Goal: Find specific page/section: Find specific page/section

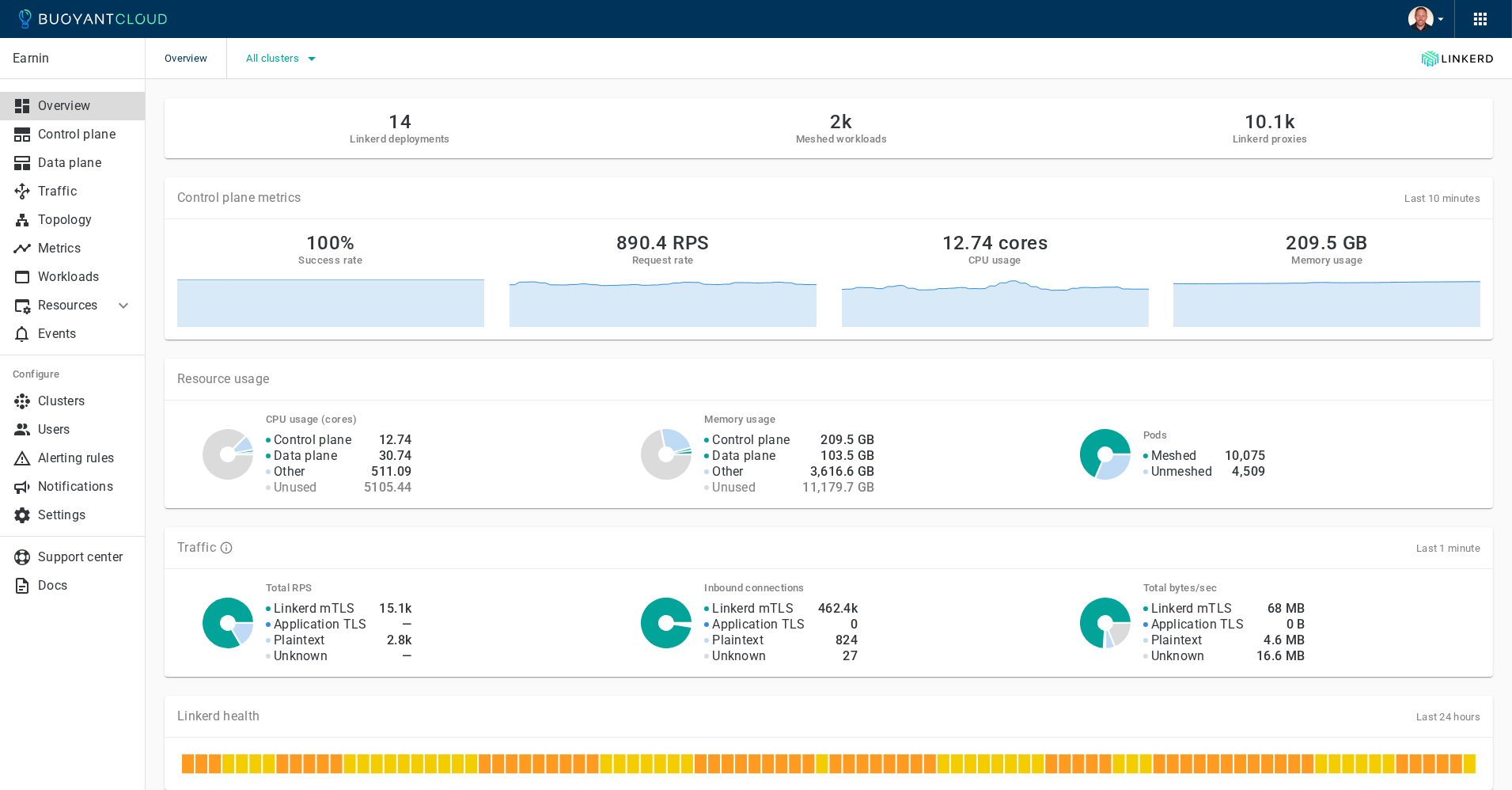
click at [301, 58] on span "All clusters" at bounding box center [274, 58] width 56 height 12
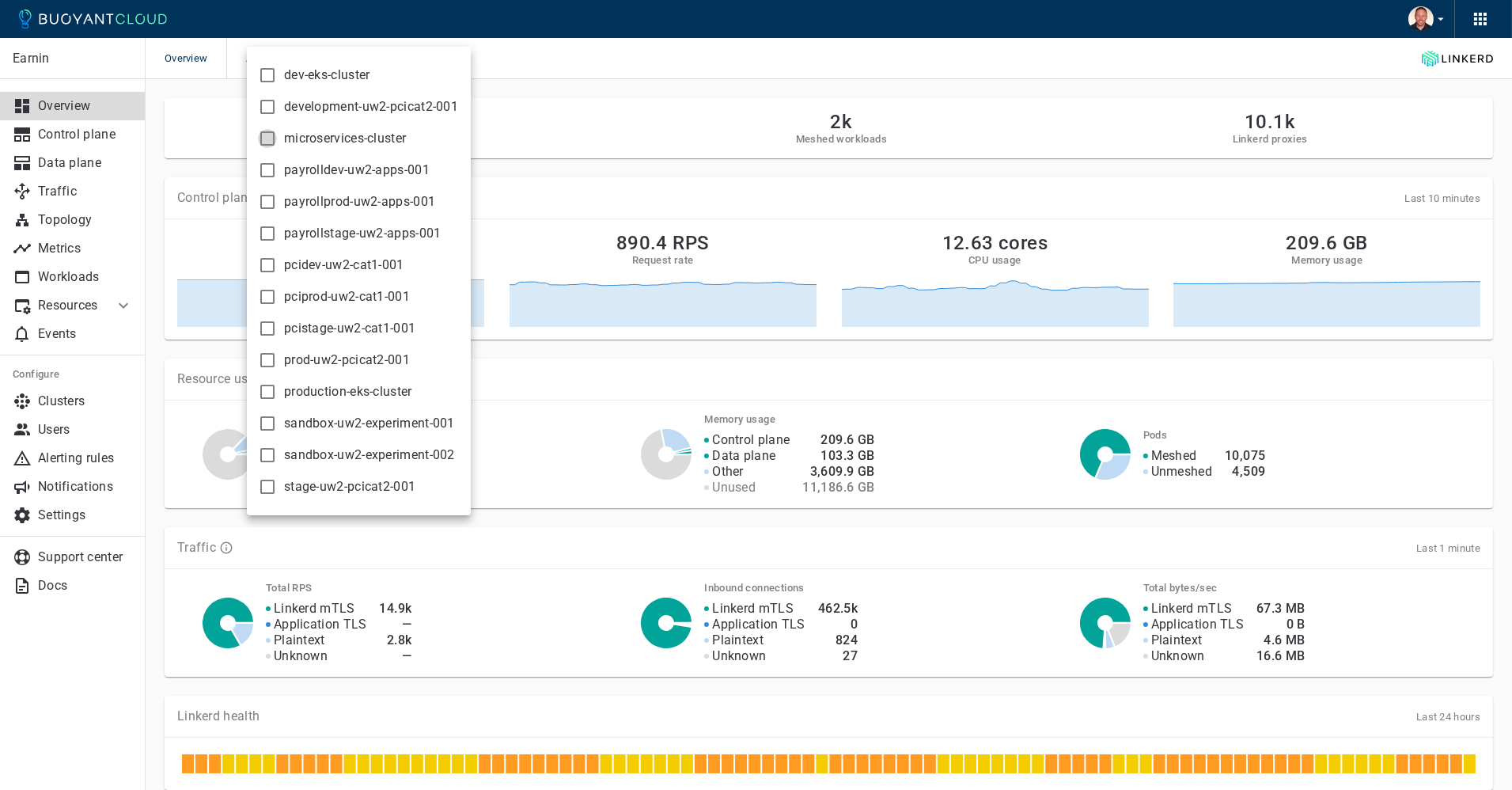
click at [265, 137] on input "microservices-cluster" at bounding box center [267, 138] width 19 height 19
checkbox input "true"
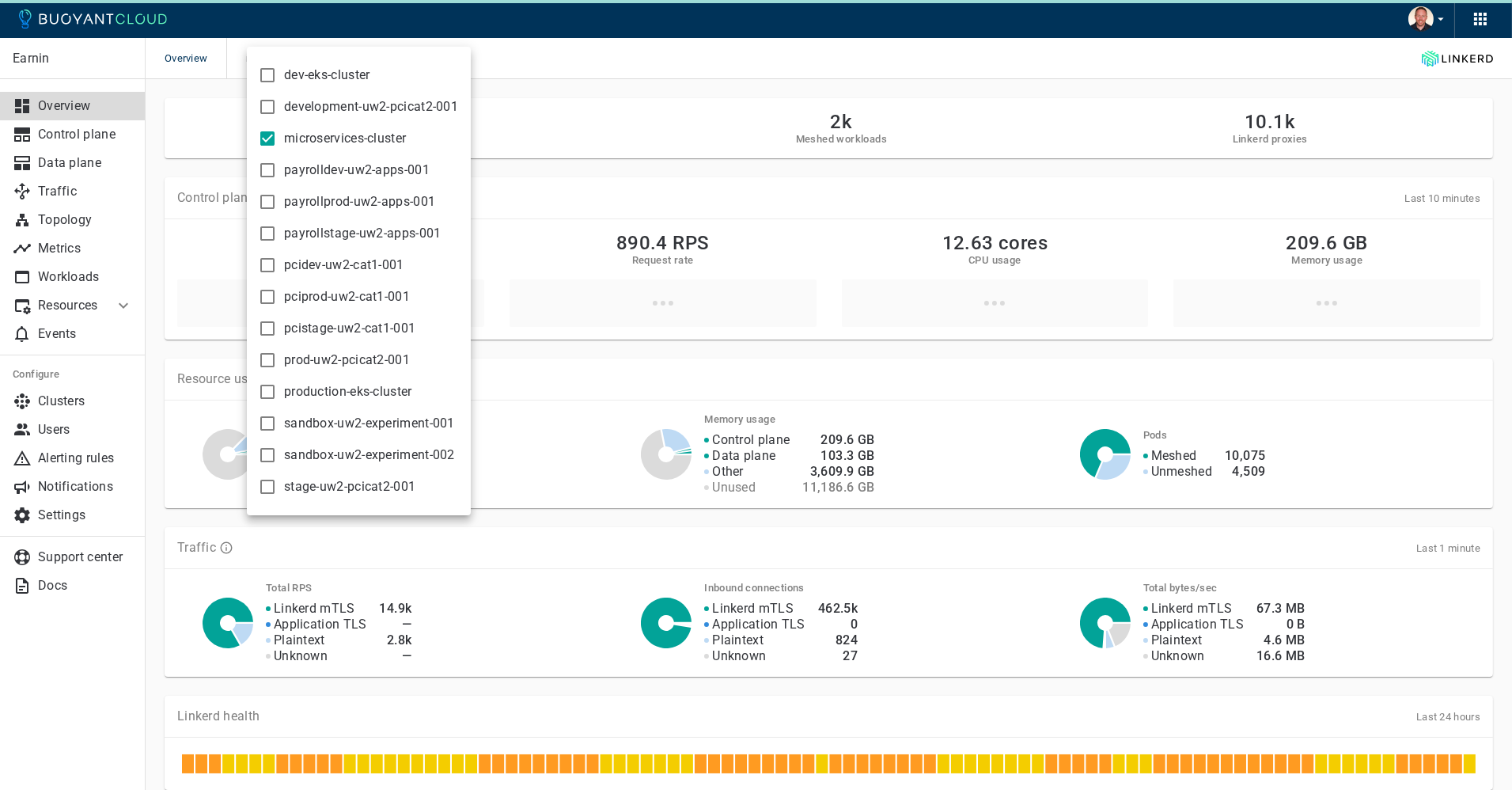
click at [596, 49] on div at bounding box center [756, 395] width 1512 height 790
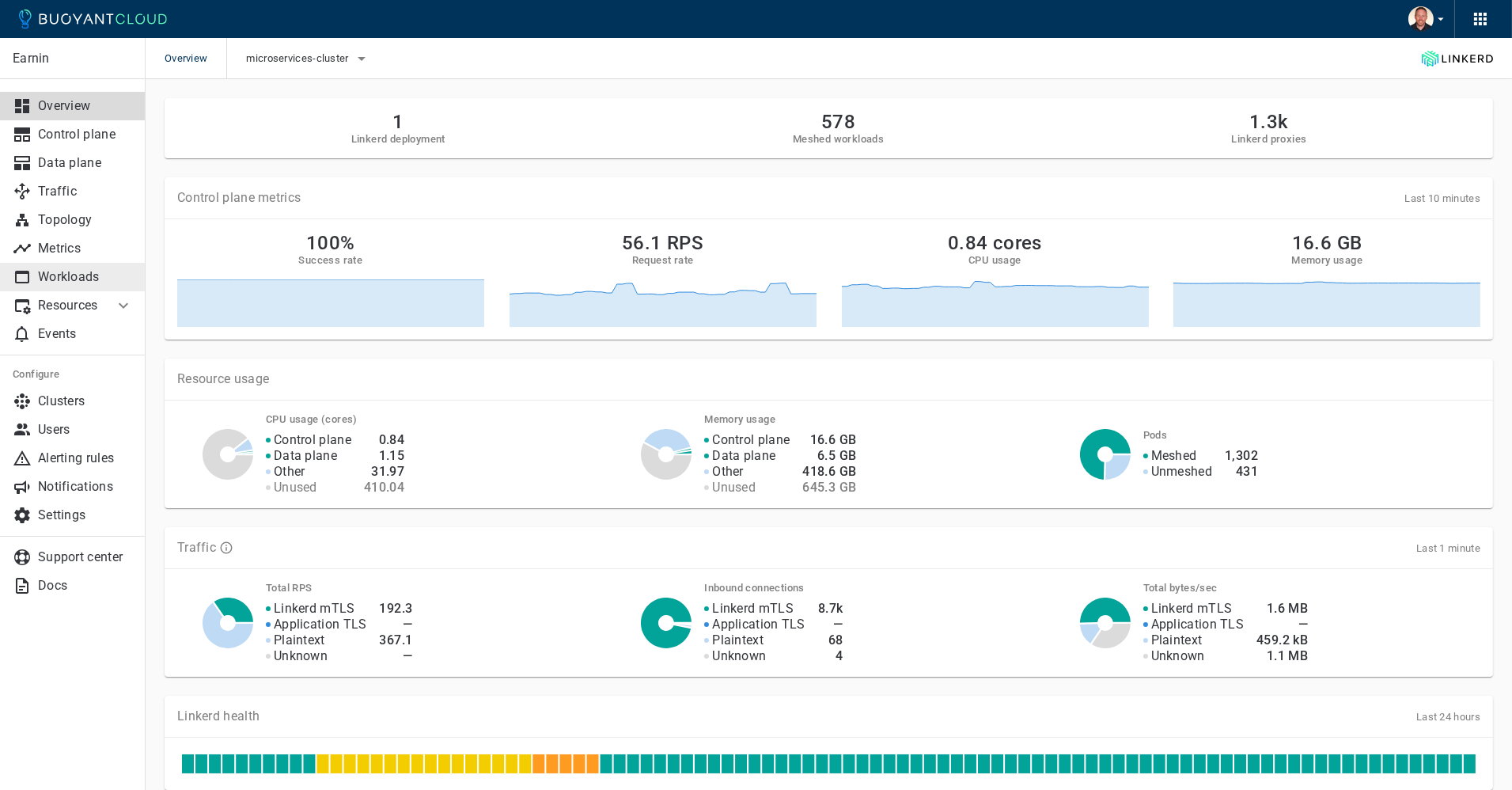
click at [75, 270] on p "Workloads" at bounding box center [85, 277] width 95 height 16
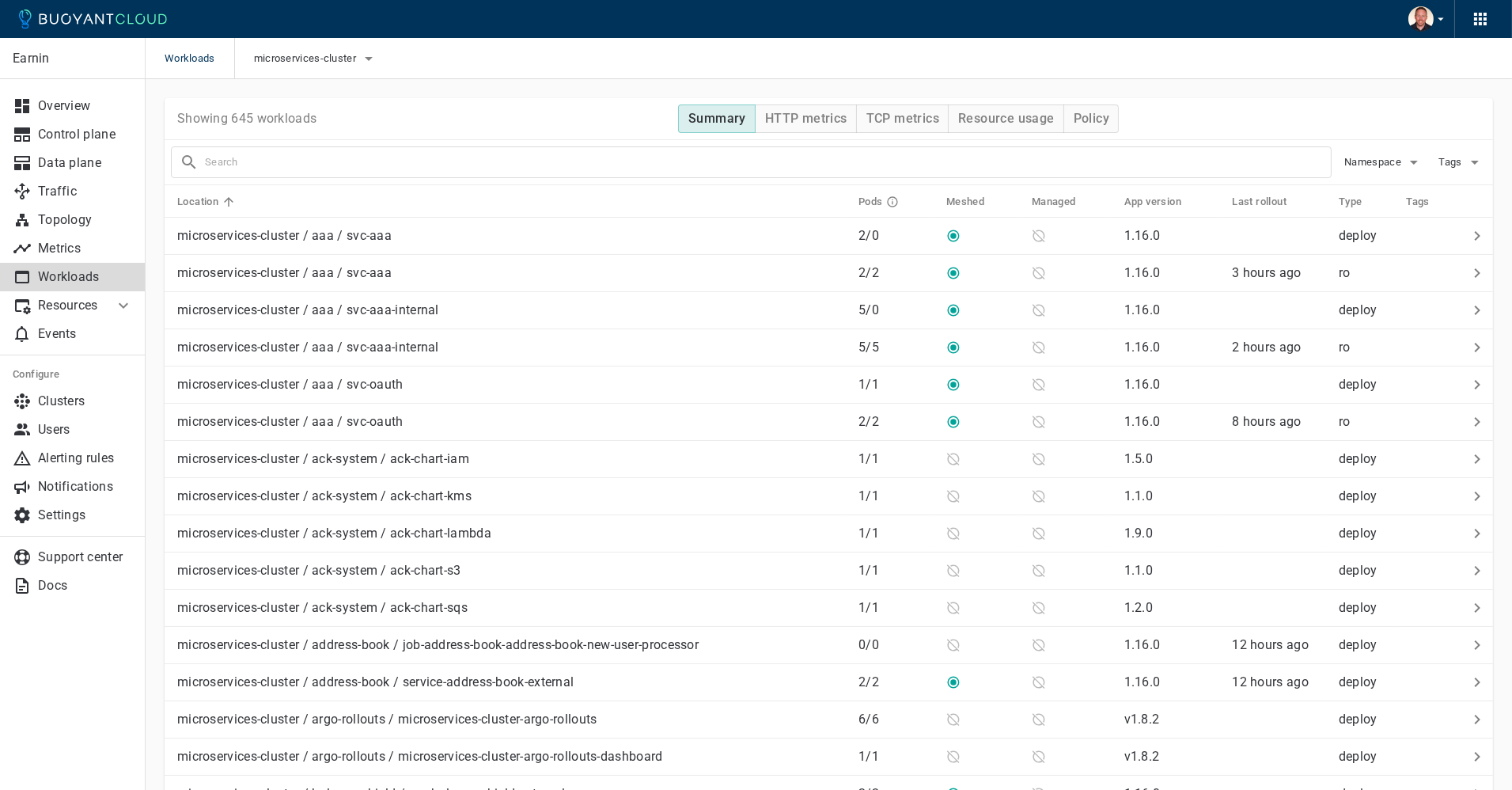
click at [487, 167] on input "text" at bounding box center [768, 161] width 1126 height 22
type input "service-cashout"
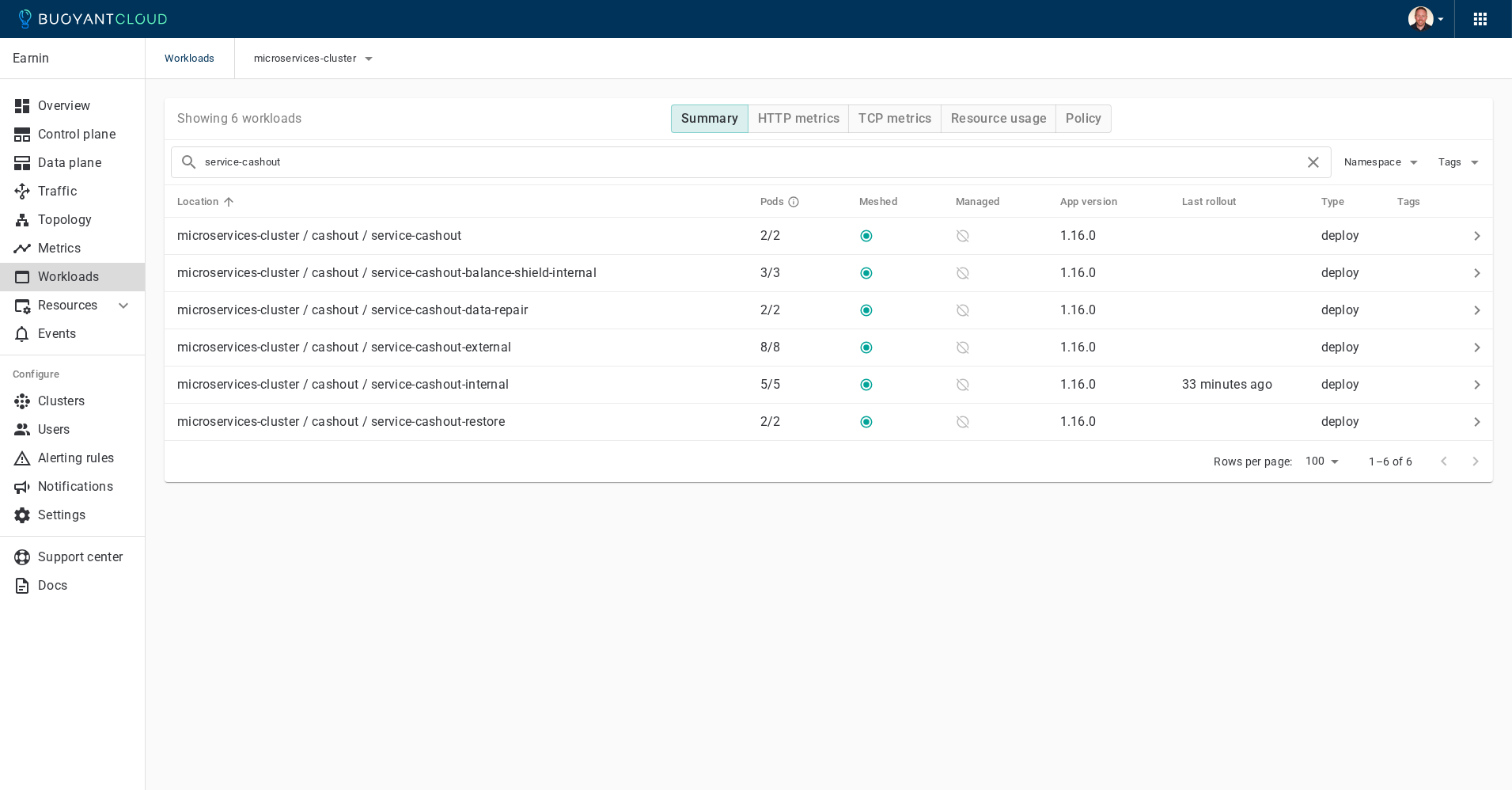
click at [1013, 550] on main "Workloads microservices-cluster Earnin Overview Control plane Data plane Traffi…" at bounding box center [828, 395] width 1366 height 790
click at [1029, 549] on main "Workloads microservices-cluster Earnin Overview Control plane Data plane Traffi…" at bounding box center [828, 395] width 1366 height 790
click at [1023, 550] on main "Workloads microservices-cluster Earnin Overview Control plane Data plane Traffi…" at bounding box center [828, 395] width 1366 height 790
click at [1031, 550] on main "Workloads microservices-cluster Earnin Overview Control plane Data plane Traffi…" at bounding box center [828, 395] width 1366 height 790
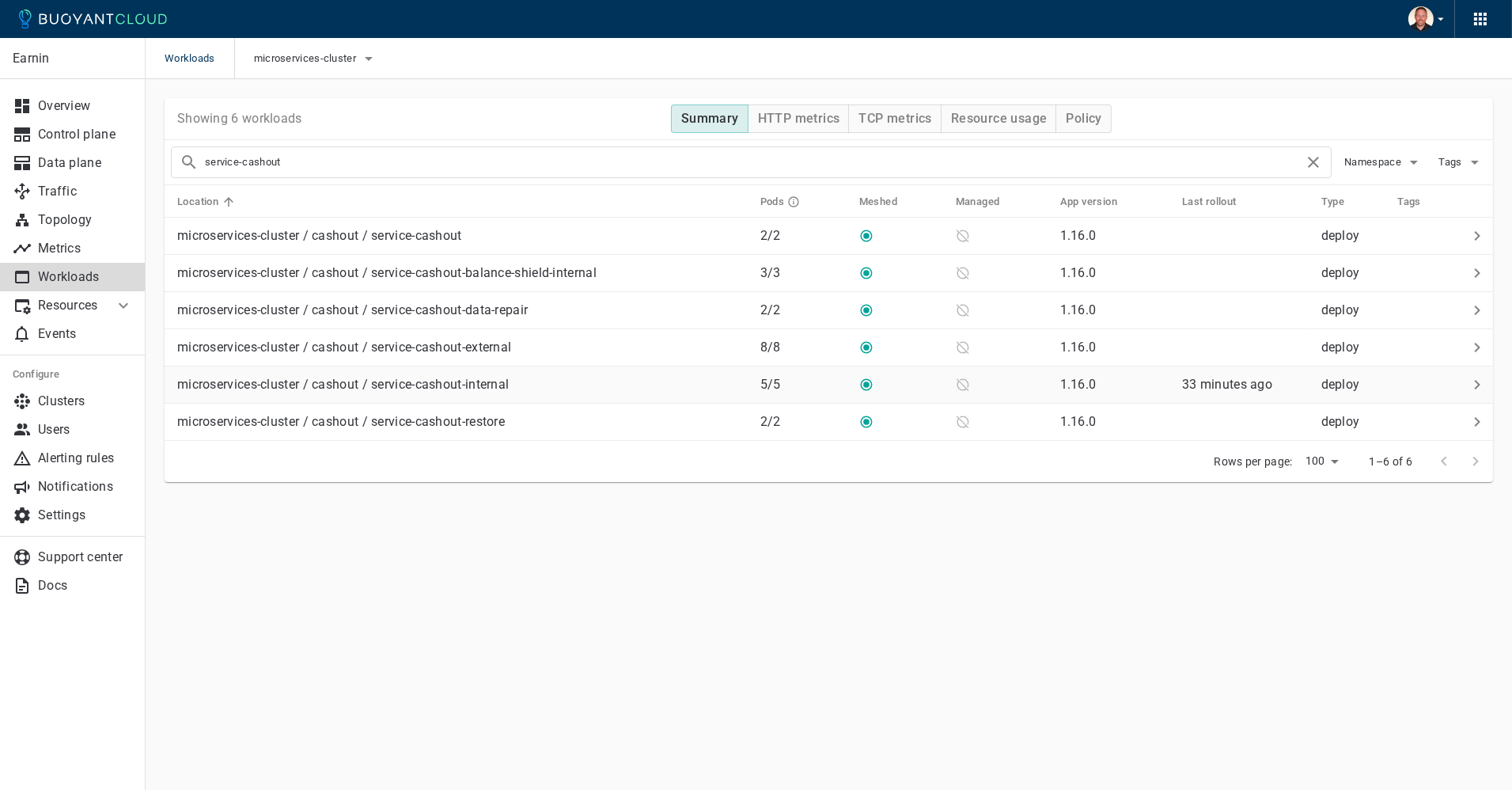
click at [437, 376] on p "microservices-cluster / cashout / service-cashout-internal" at bounding box center [343, 384] width 331 height 16
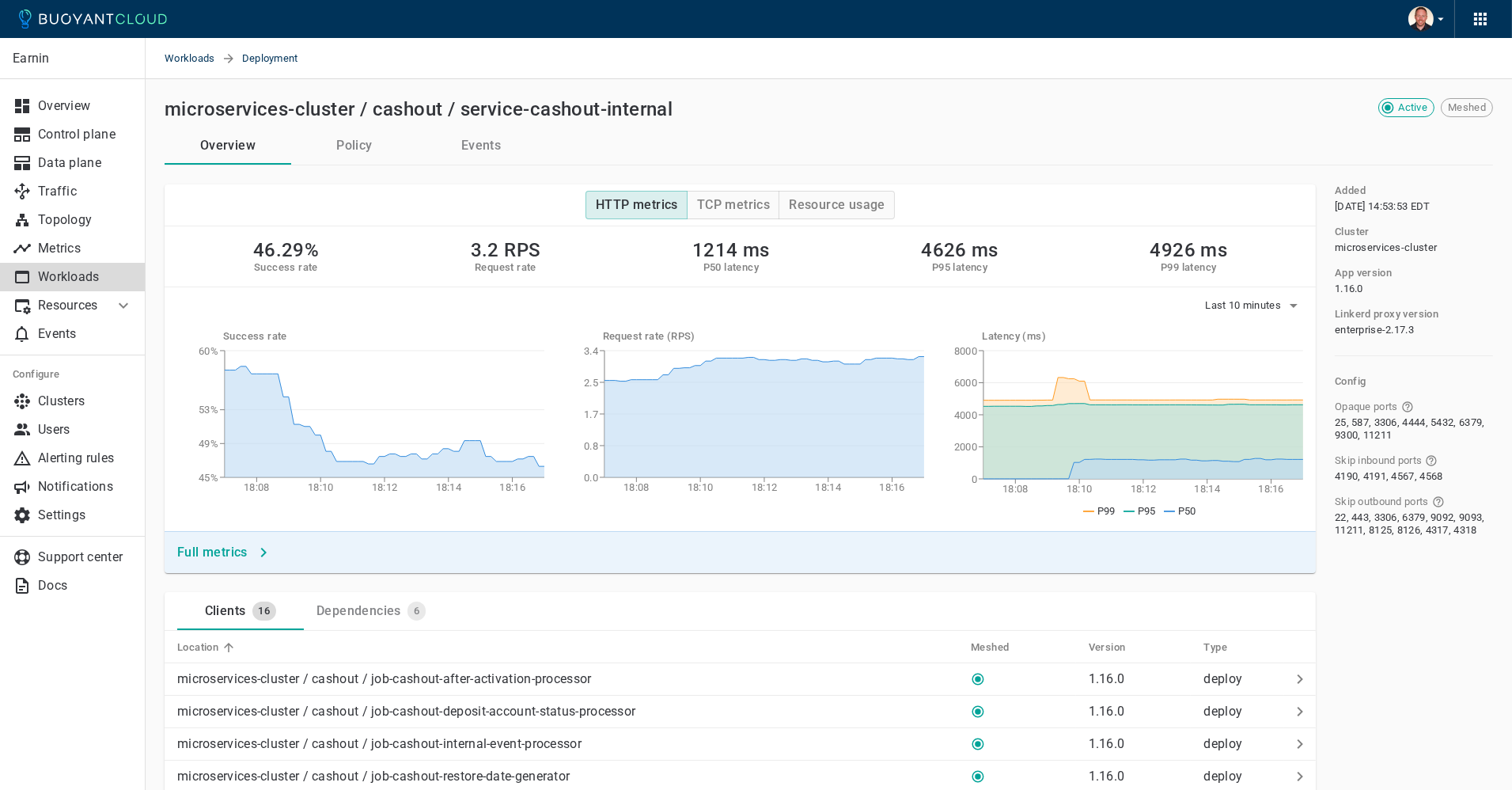
click at [354, 131] on button "Policy" at bounding box center [354, 146] width 127 height 38
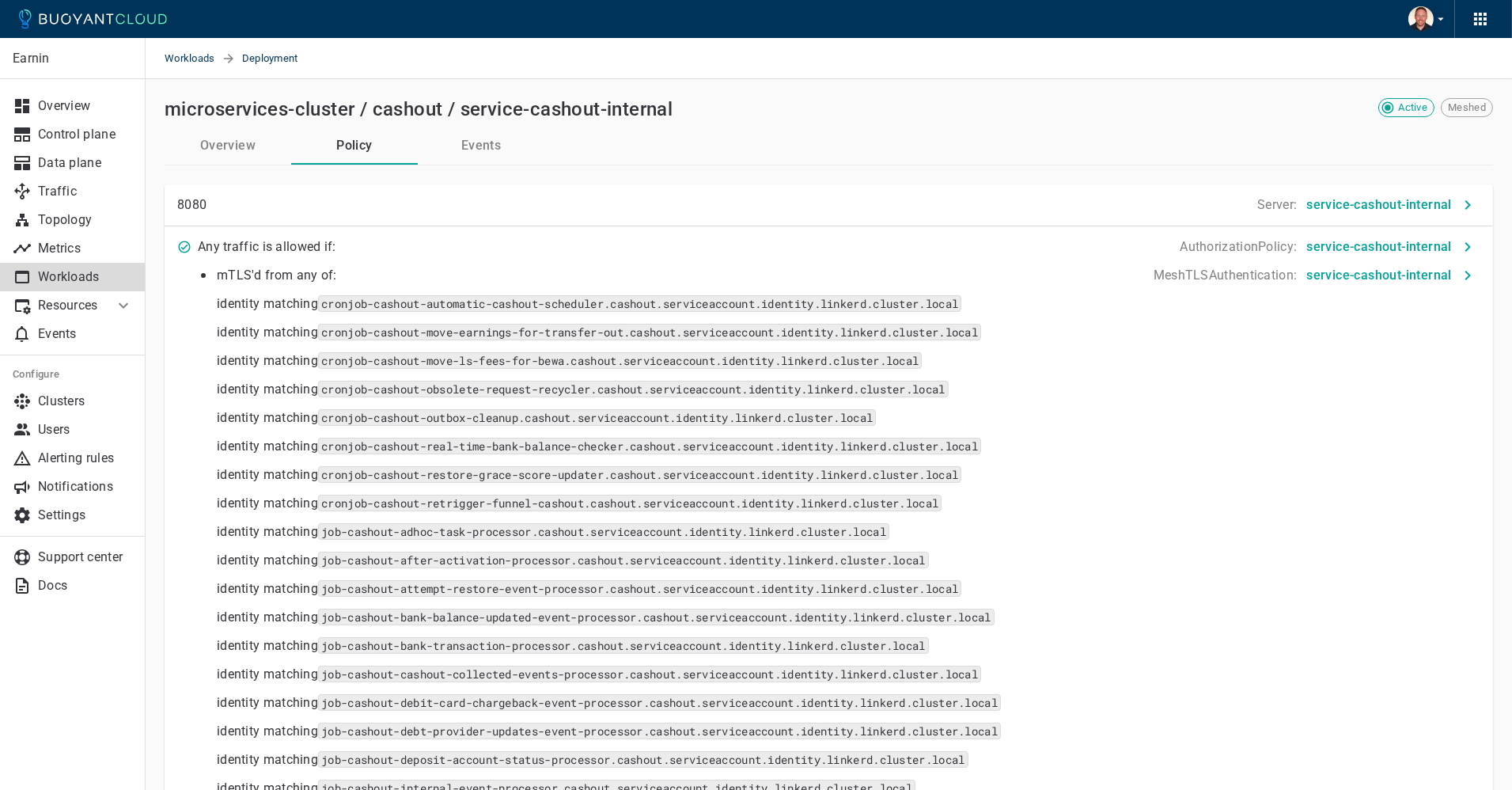
click at [818, 95] on div "microservices-cluster / cashout / service-cashout-internal" at bounding box center [697, 105] width 1078 height 29
click at [838, 99] on div "microservices-cluster / cashout / service-cashout-internal" at bounding box center [697, 105] width 1078 height 29
click at [865, 98] on div "microservices-cluster / cashout / service-cashout-internal" at bounding box center [697, 105] width 1078 height 29
click at [982, 95] on div "microservices-cluster / cashout / service-cashout-internal" at bounding box center [697, 105] width 1078 height 29
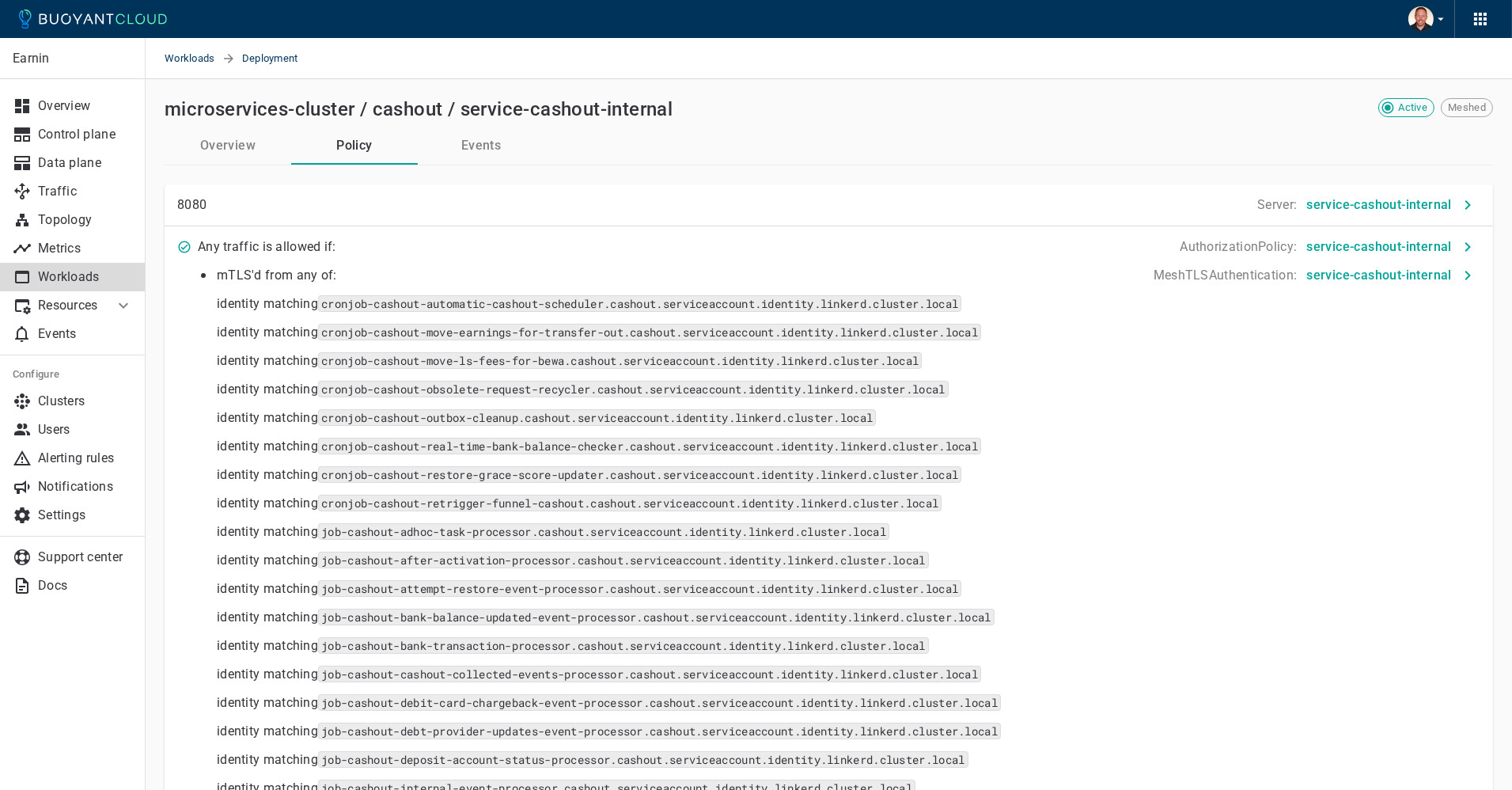
click at [1060, 123] on div "microservices-cluster / cashout / service-cashout-internal Active Meshed" at bounding box center [828, 112] width 1328 height 29
click at [464, 146] on button "Events" at bounding box center [481, 146] width 127 height 38
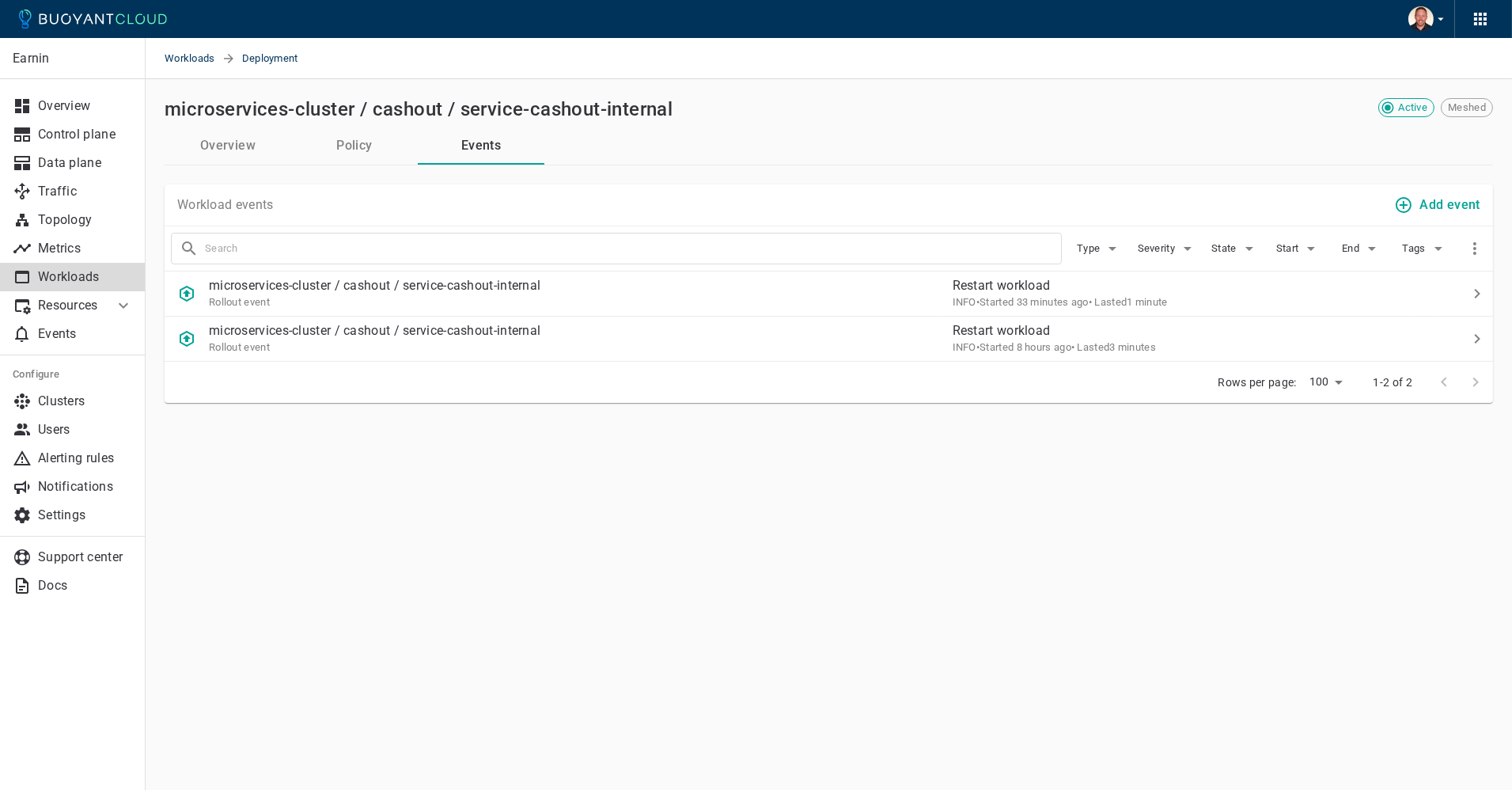
click at [980, 112] on div "microservices-cluster / cashout / service-cashout-internal" at bounding box center [697, 105] width 1078 height 29
click at [1008, 118] on div "microservices-cluster / cashout / service-cashout-internal" at bounding box center [697, 105] width 1078 height 29
click at [1024, 114] on div "microservices-cluster / cashout / service-cashout-internal" at bounding box center [697, 105] width 1078 height 29
click at [1031, 114] on div "microservices-cluster / cashout / service-cashout-internal" at bounding box center [697, 105] width 1078 height 29
click at [1049, 114] on div "microservices-cluster / cashout / service-cashout-internal" at bounding box center [697, 105] width 1078 height 29
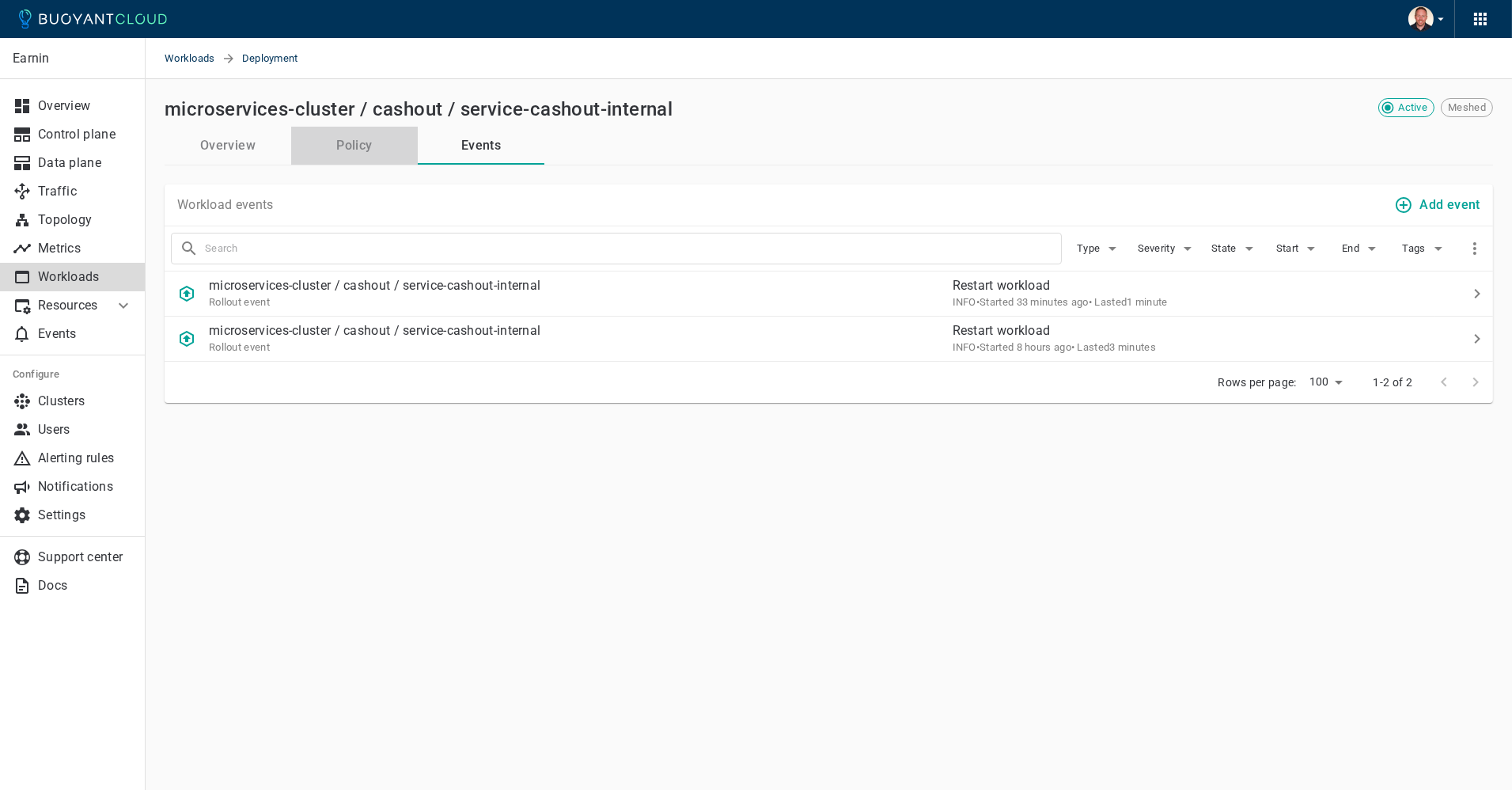
click at [363, 145] on button "Policy" at bounding box center [354, 146] width 127 height 38
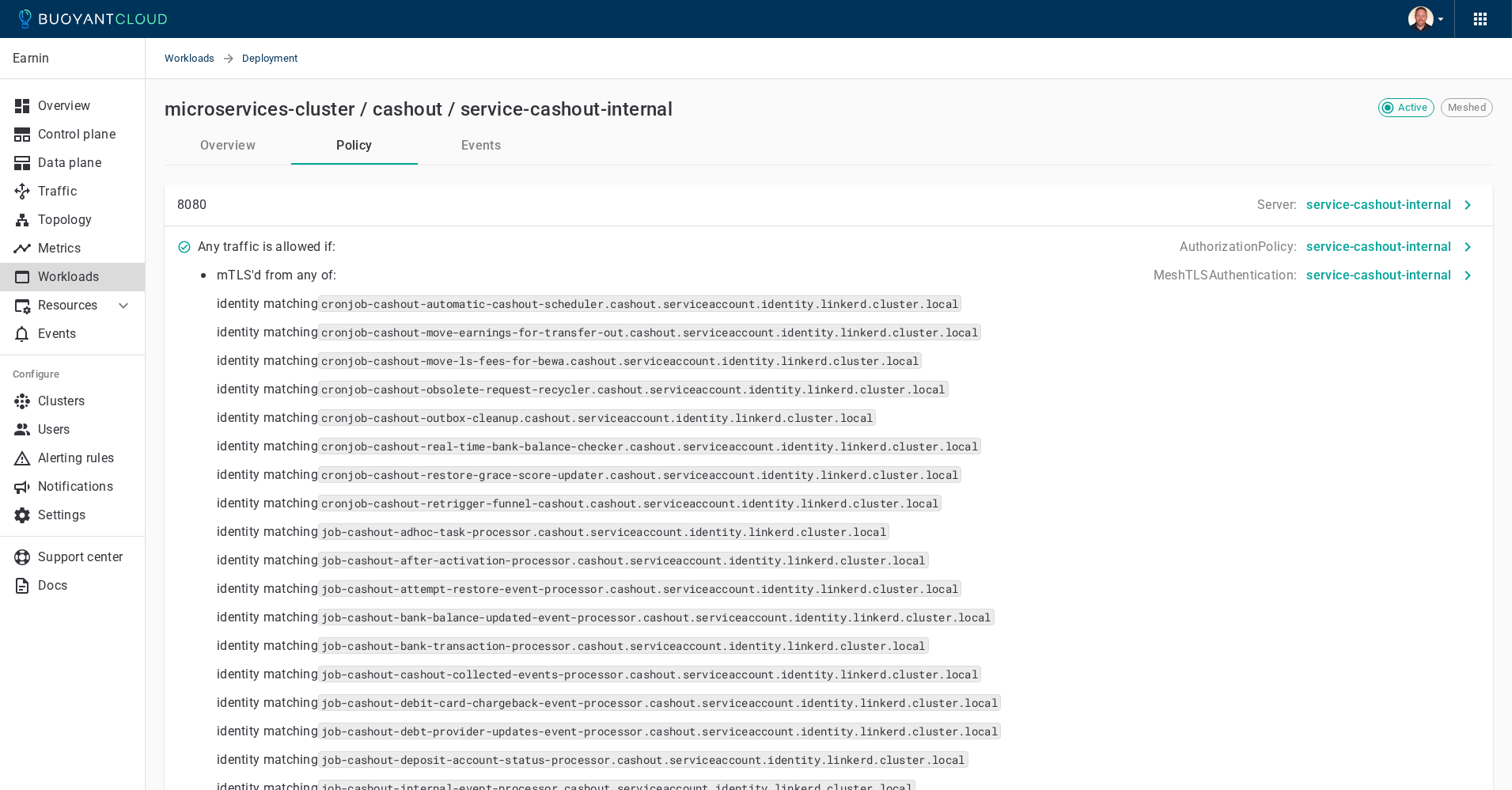
click at [268, 60] on span "Deployment" at bounding box center [279, 58] width 75 height 41
click at [69, 265] on link "Workloads" at bounding box center [72, 277] width 146 height 29
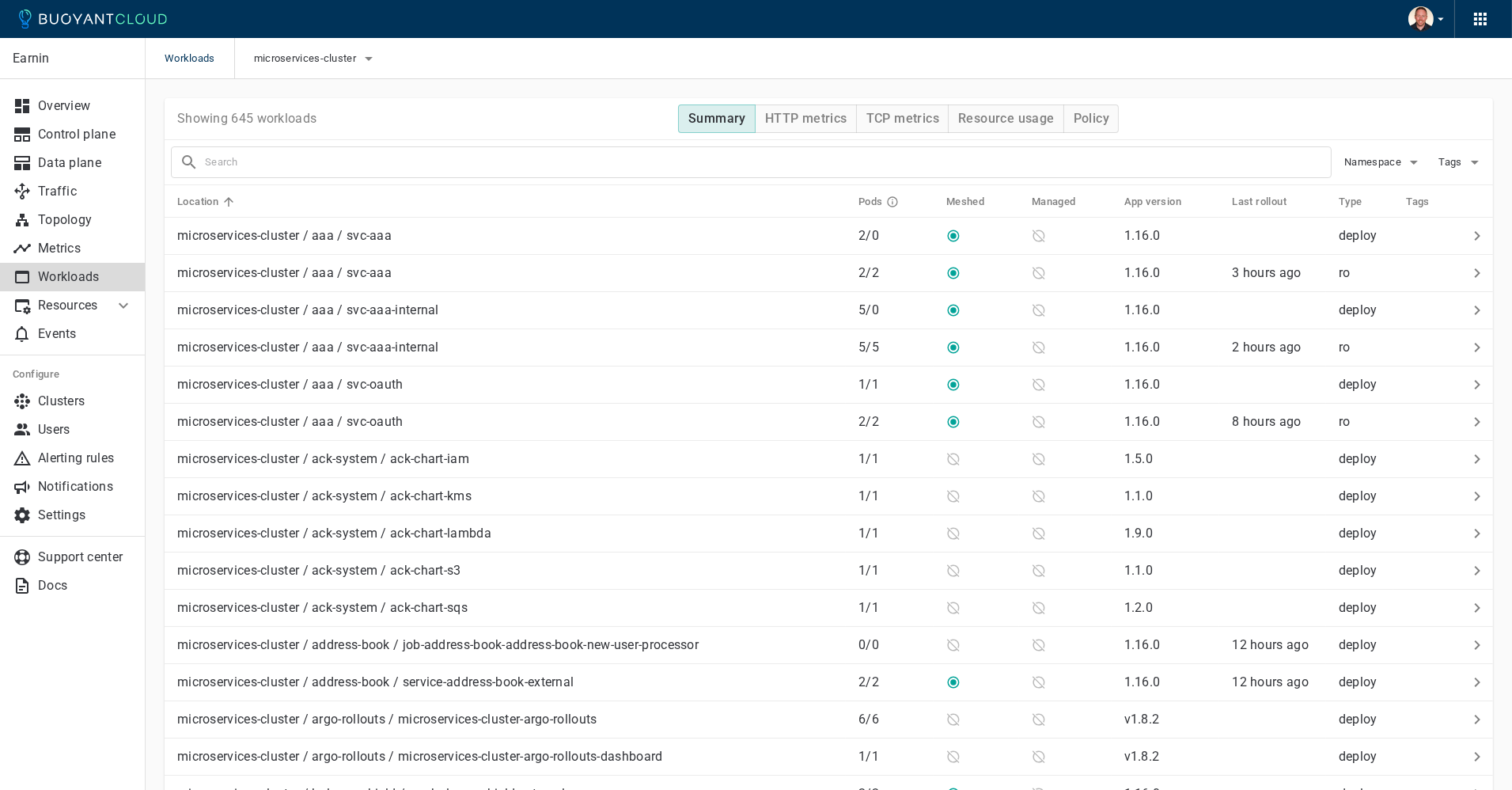
click at [503, 173] on div at bounding box center [750, 162] width 1160 height 31
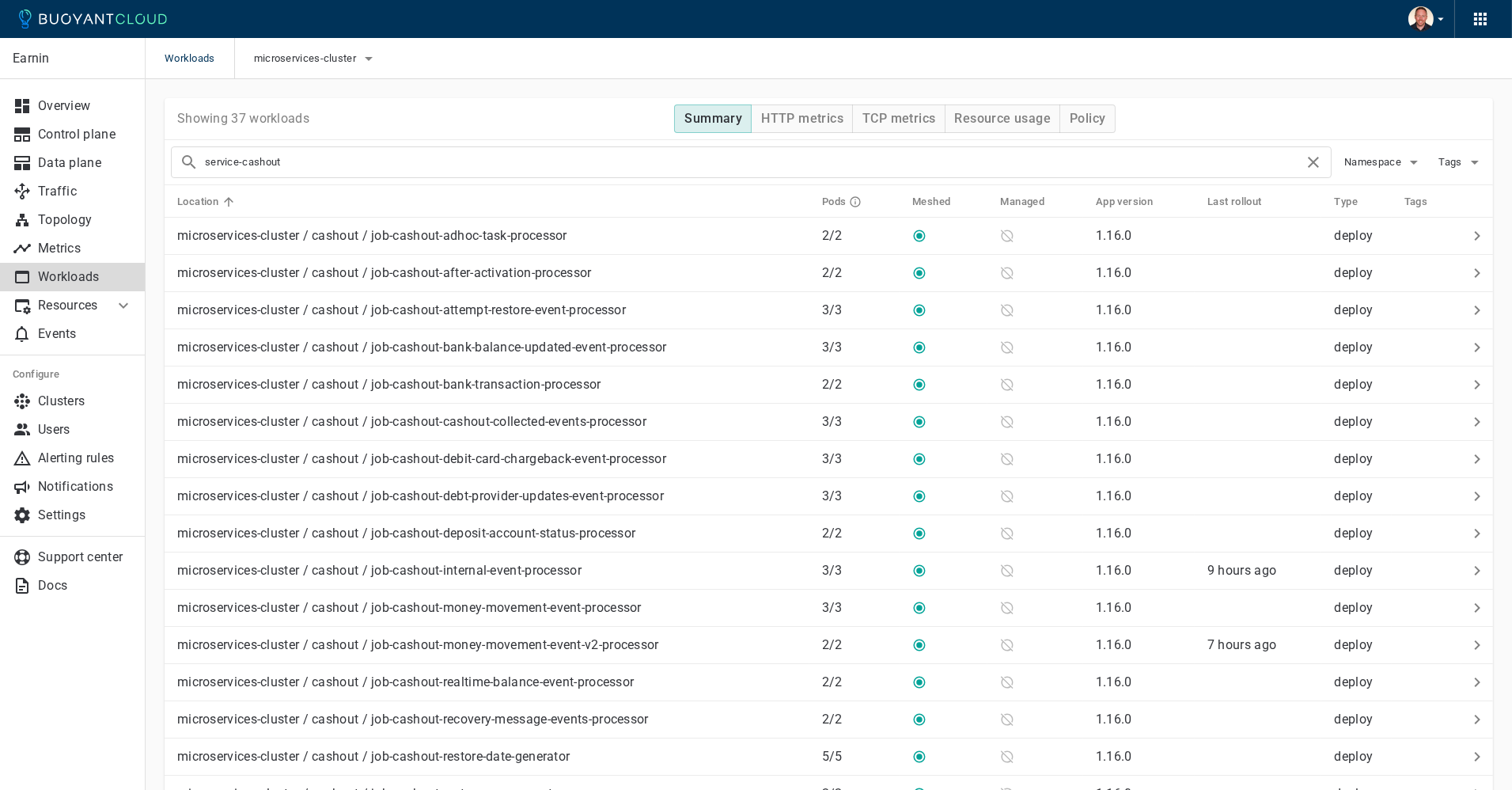
type input "service-cashout"
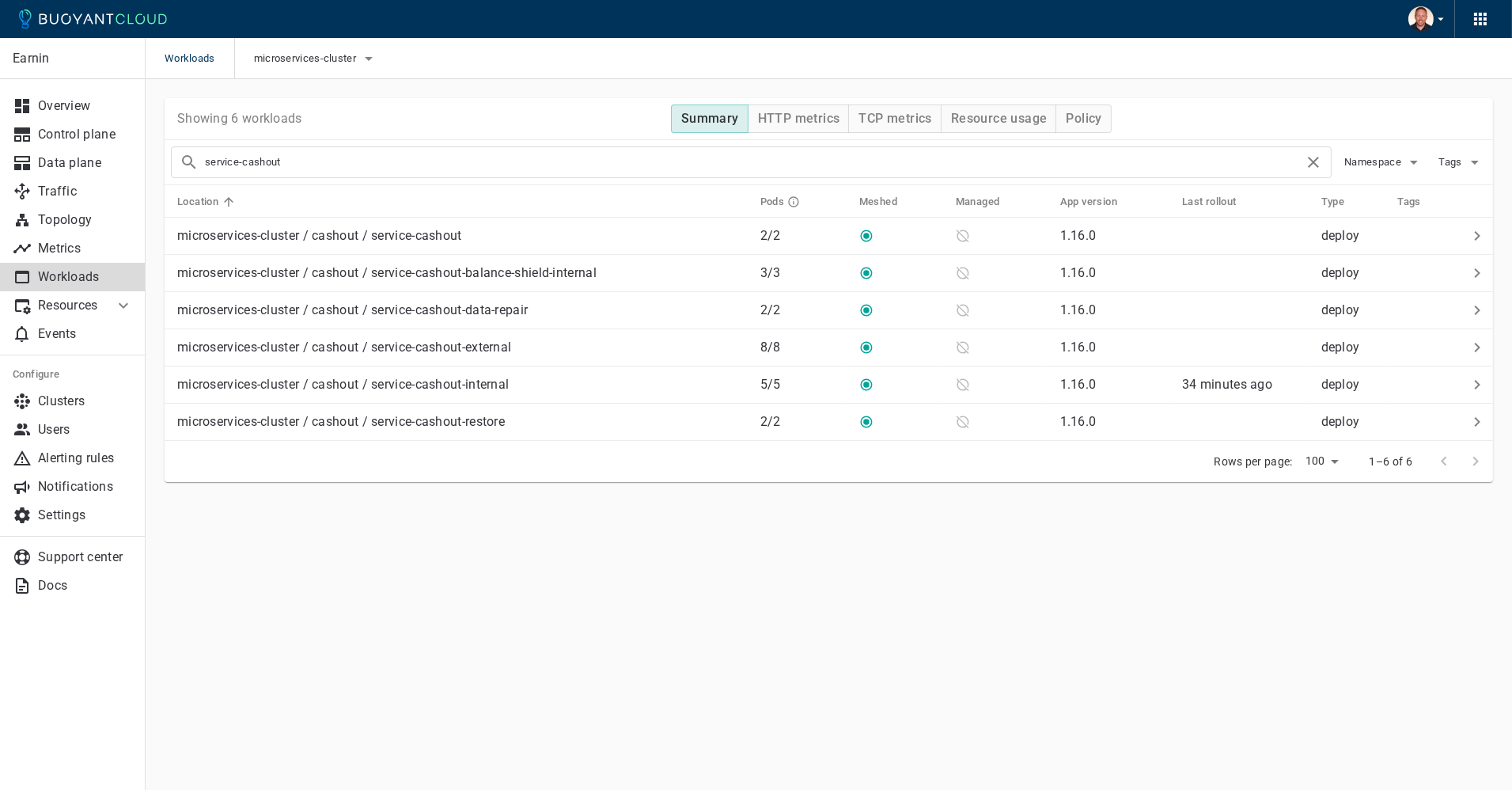
click at [670, 503] on div "Earnin Overview Control plane Data plane Traffic Topology Metrics Workloads Res…" at bounding box center [828, 312] width 1366 height 466
click at [708, 514] on div "Earnin Overview Control plane Data plane Traffic Topology Metrics Workloads Res…" at bounding box center [828, 312] width 1366 height 466
click at [728, 511] on div "Earnin Overview Control plane Data plane Traffic Topology Metrics Workloads Res…" at bounding box center [828, 312] width 1366 height 466
click at [811, 550] on main "Workloads microservices-cluster Earnin Overview Control plane Data plane Traffi…" at bounding box center [828, 395] width 1366 height 790
click at [838, 550] on main "Workloads microservices-cluster Earnin Overview Control plane Data plane Traffi…" at bounding box center [828, 395] width 1366 height 790
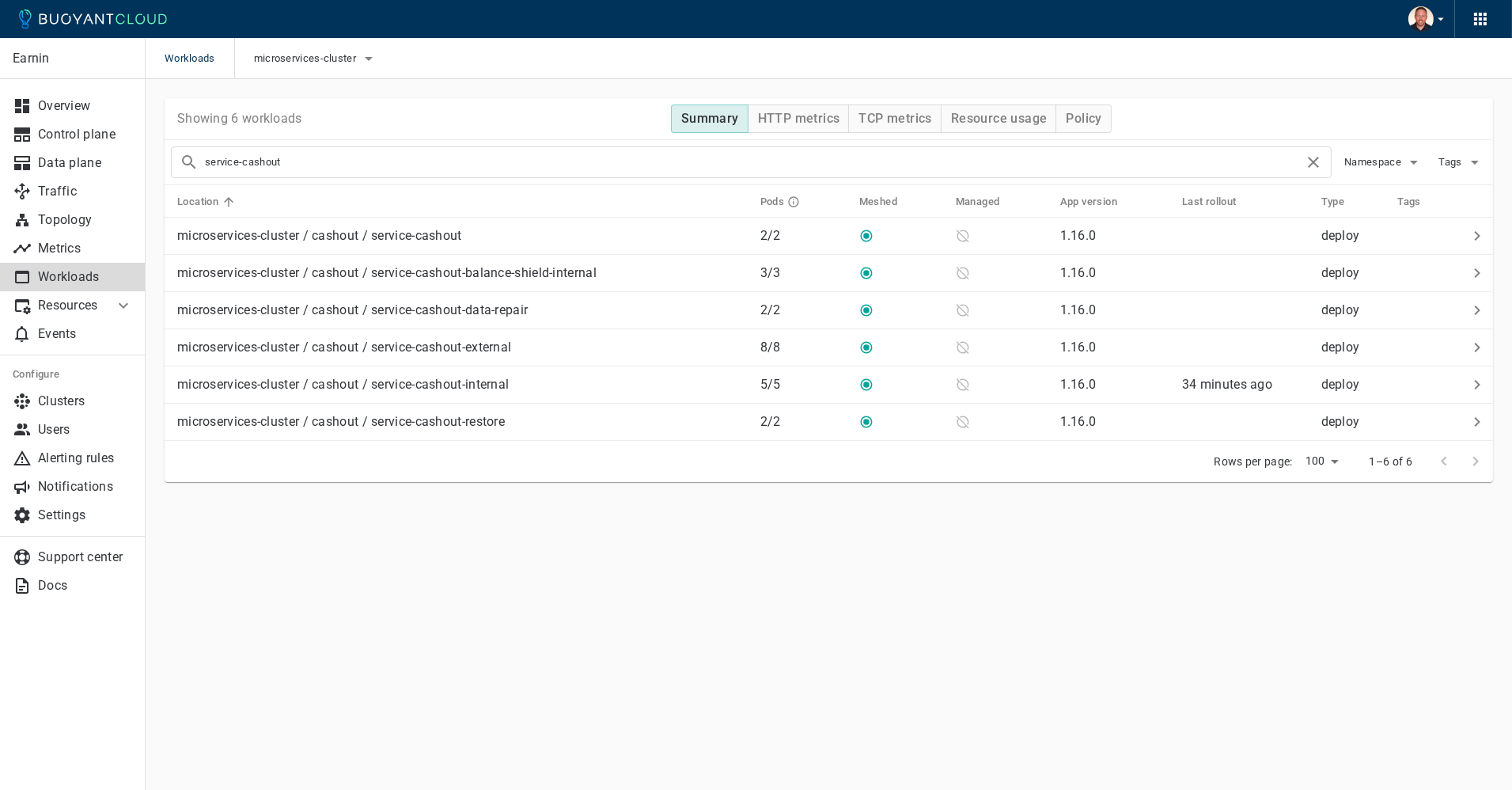
click at [847, 550] on main "Workloads microservices-cluster Earnin Overview Control plane Data plane Traffi…" at bounding box center [828, 395] width 1366 height 790
click at [461, 239] on p "microservices-cluster / cashout / service-cashout" at bounding box center [320, 236] width 285 height 16
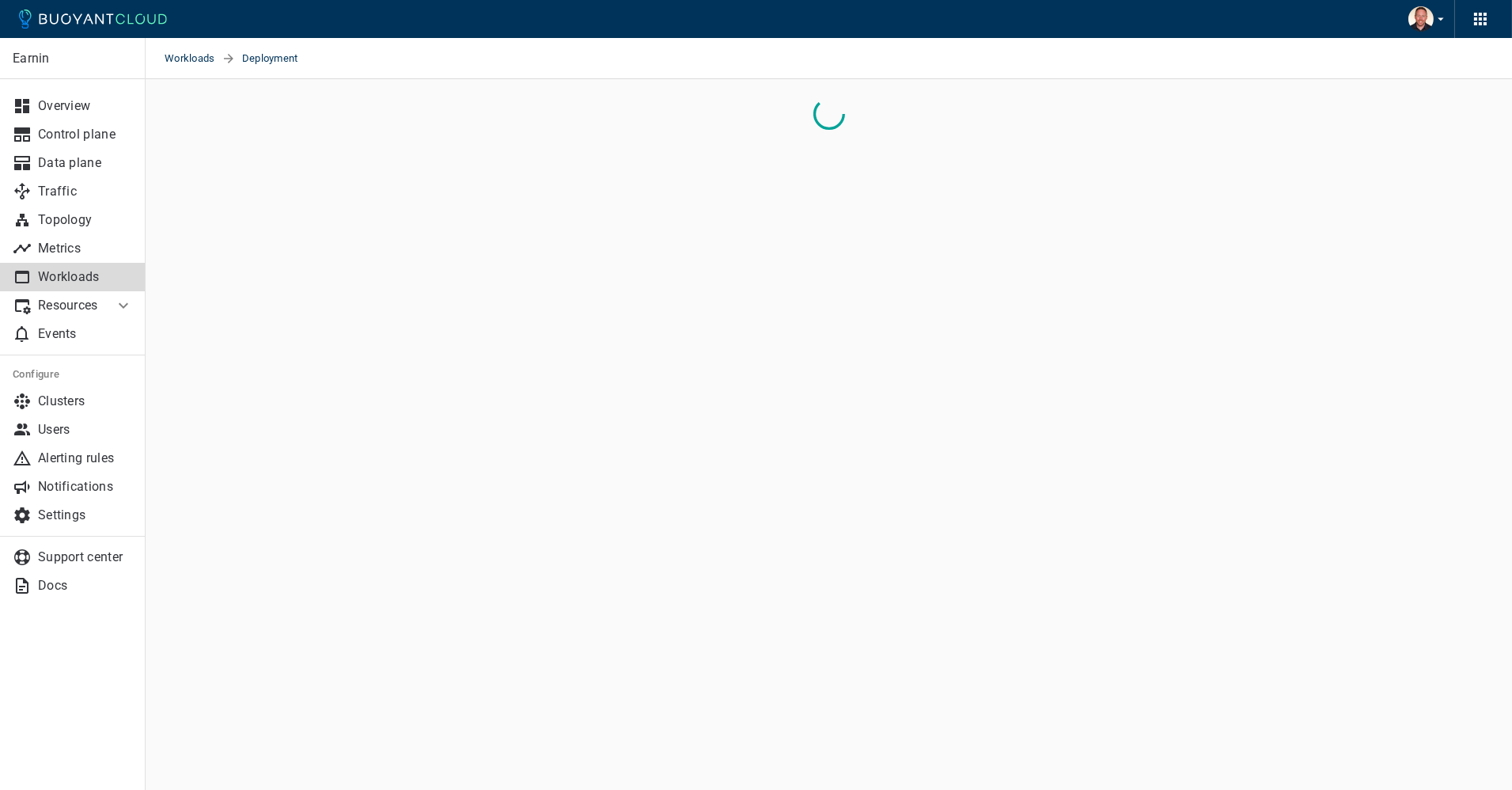
click at [700, 63] on div "Workloads Deployment" at bounding box center [828, 58] width 1366 height 41
click at [730, 54] on div "Workloads Deployment" at bounding box center [828, 58] width 1366 height 41
click at [722, 54] on div "Workloads Deployment" at bounding box center [828, 58] width 1366 height 41
click at [743, 54] on div "Workloads Deployment" at bounding box center [828, 58] width 1366 height 41
click at [763, 53] on div "Workloads Deployment" at bounding box center [828, 58] width 1366 height 41
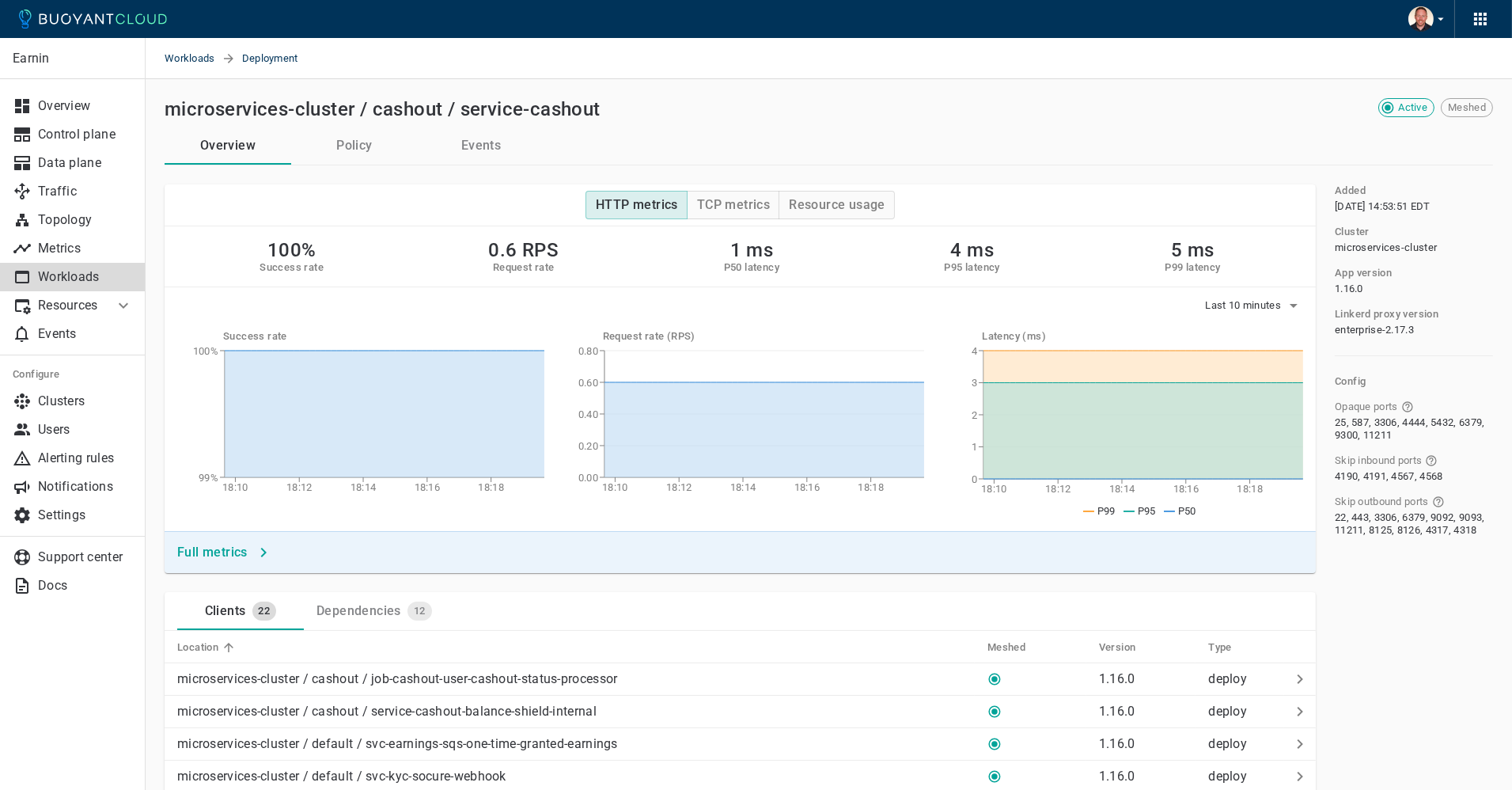
click at [380, 170] on div "HTTP metrics TCP metrics Resource usage 100% Success rate 0.6 RPS Request rate …" at bounding box center [730, 369] width 1170 height 408
click at [365, 133] on button "Policy" at bounding box center [354, 146] width 127 height 38
